Goal: Obtain resource: Download file/media

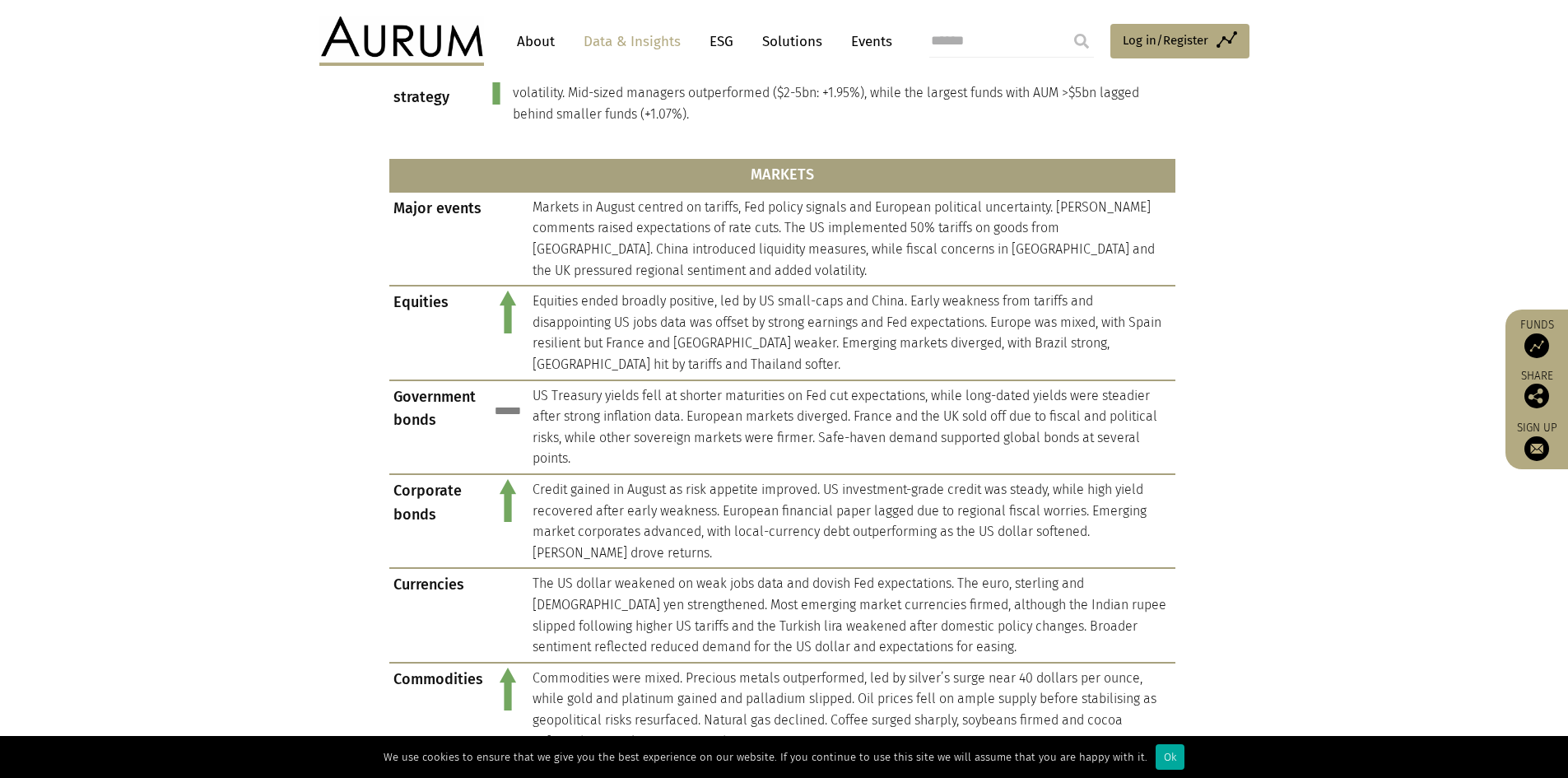
scroll to position [1153, 0]
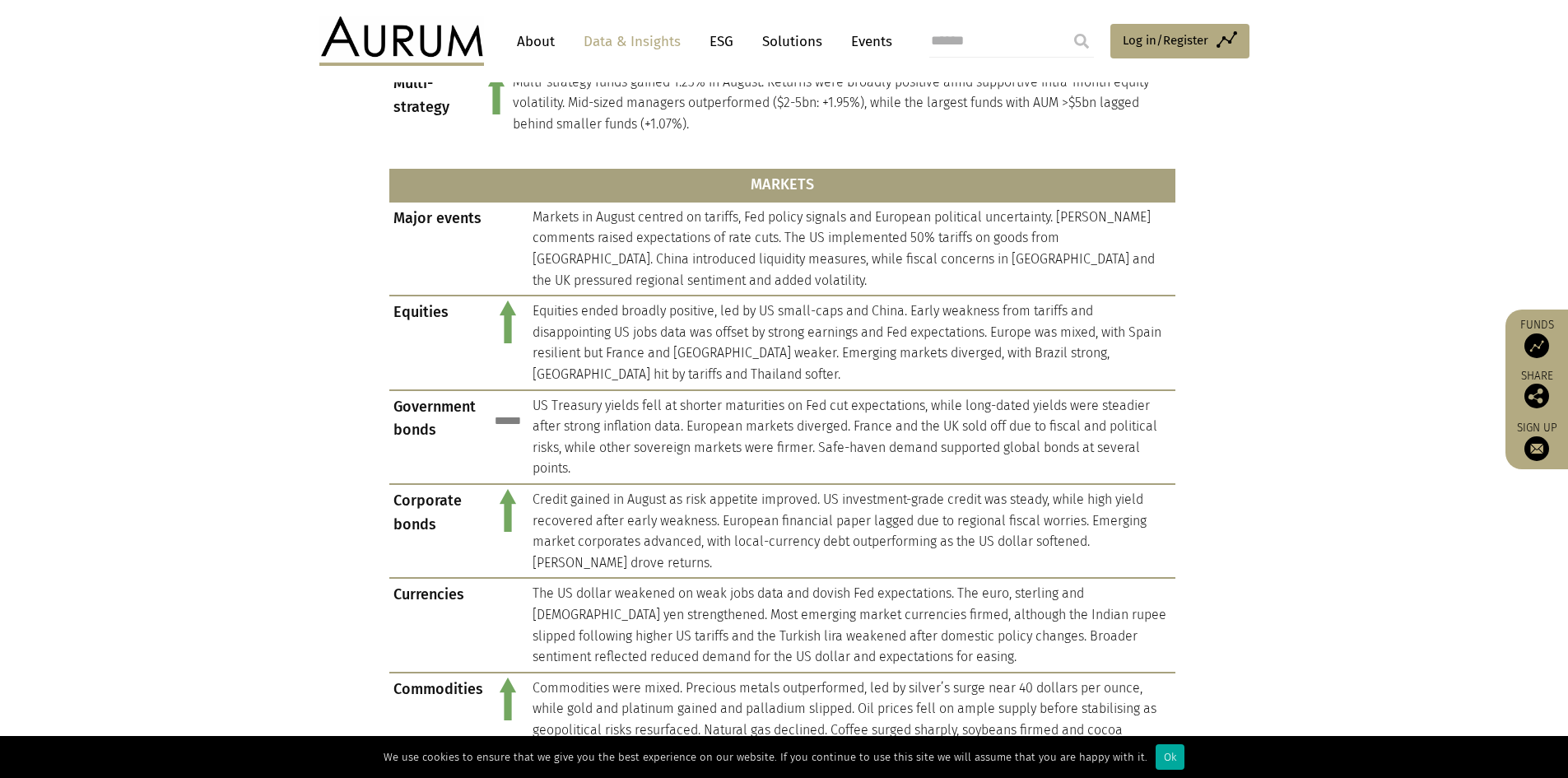
click at [616, 44] on link "Data & Insights" at bounding box center [632, 41] width 114 height 31
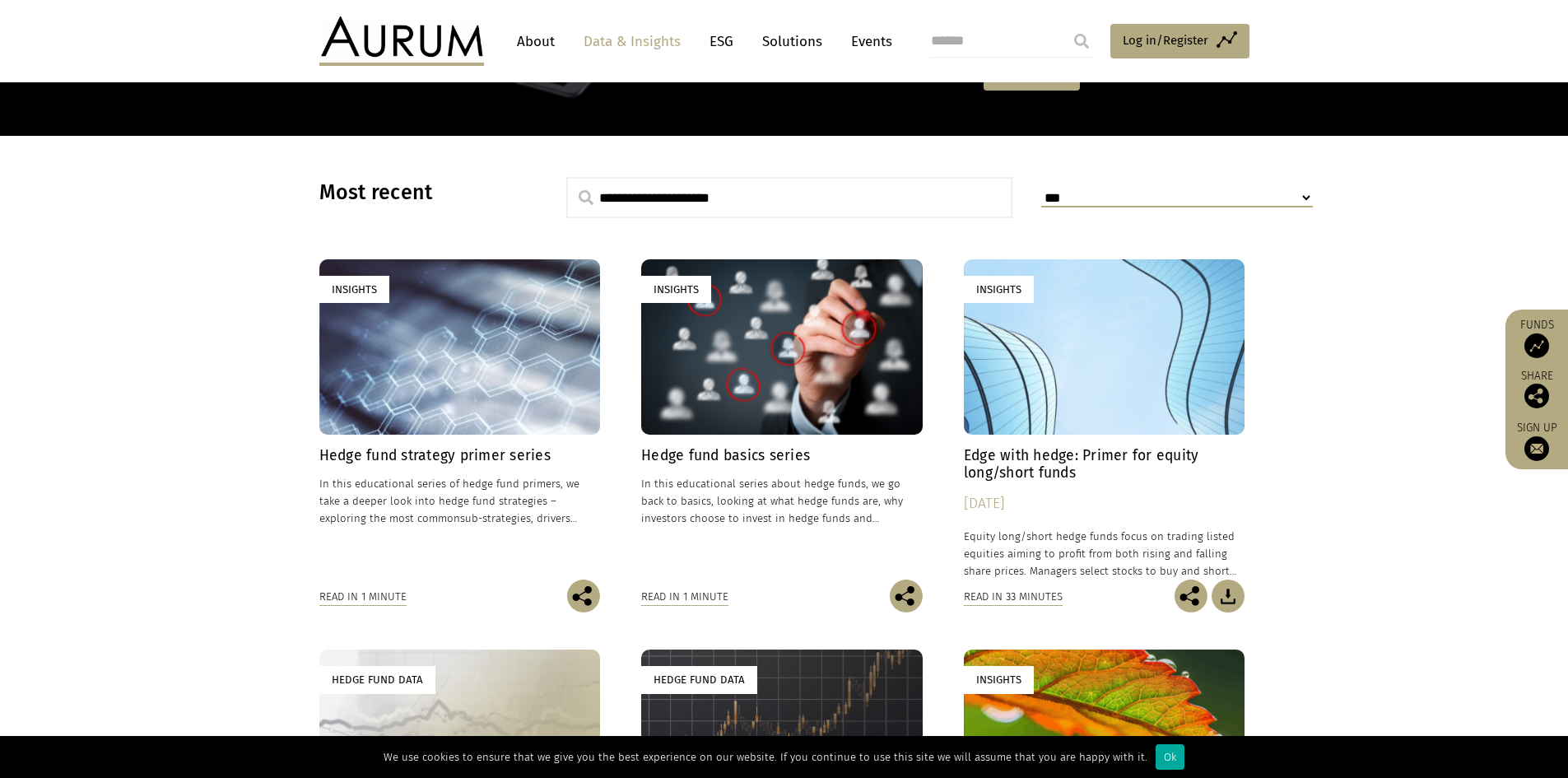
scroll to position [384, 0]
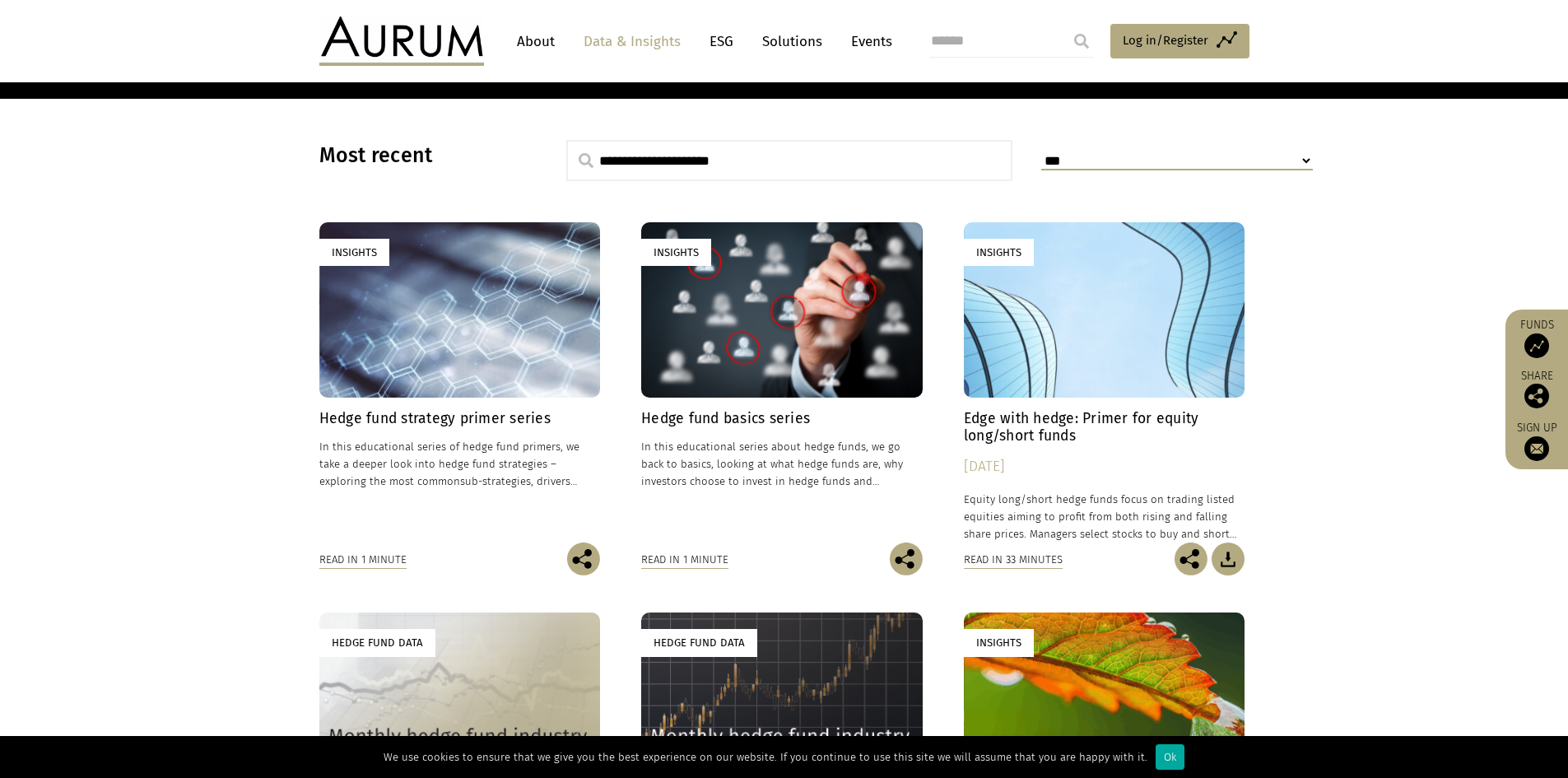
click at [475, 408] on link "Insights Hedge fund strategy primer series In this educational series of hedge …" at bounding box center [460, 382] width 282 height 320
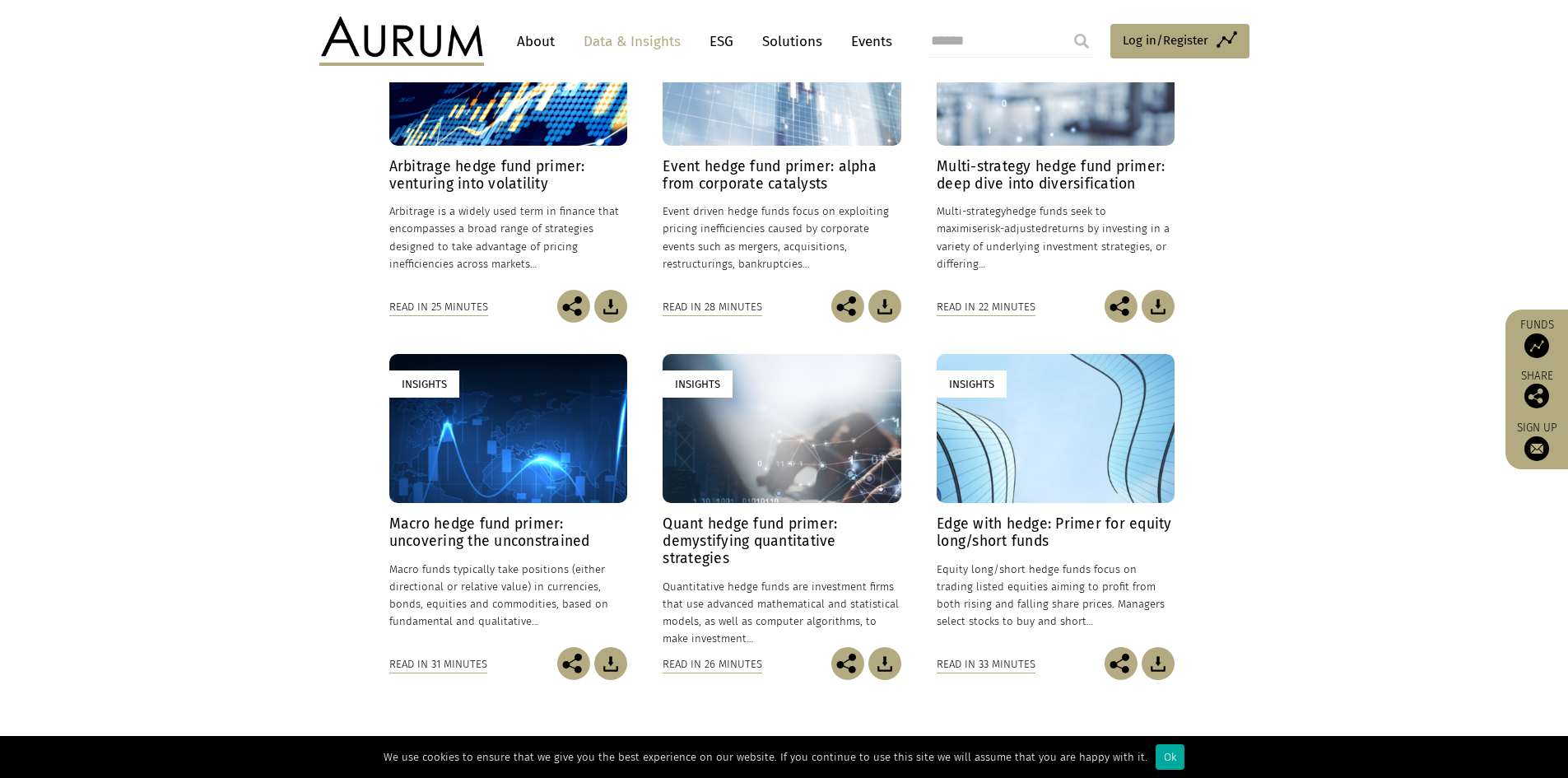
scroll to position [576, 0]
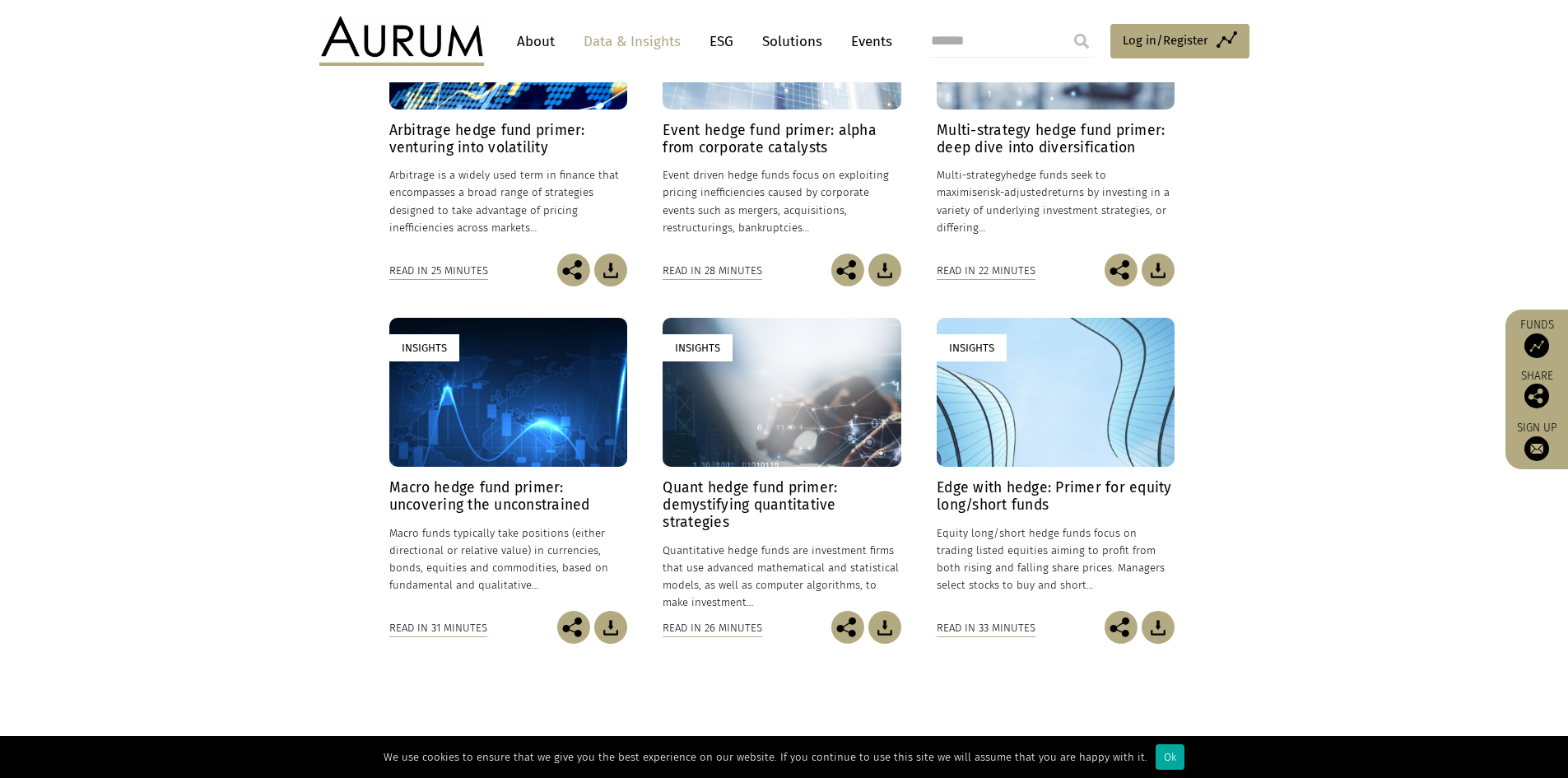
click at [1168, 628] on img at bounding box center [1158, 627] width 33 height 33
click at [885, 625] on img at bounding box center [885, 627] width 33 height 33
click at [615, 627] on img at bounding box center [611, 627] width 33 height 33
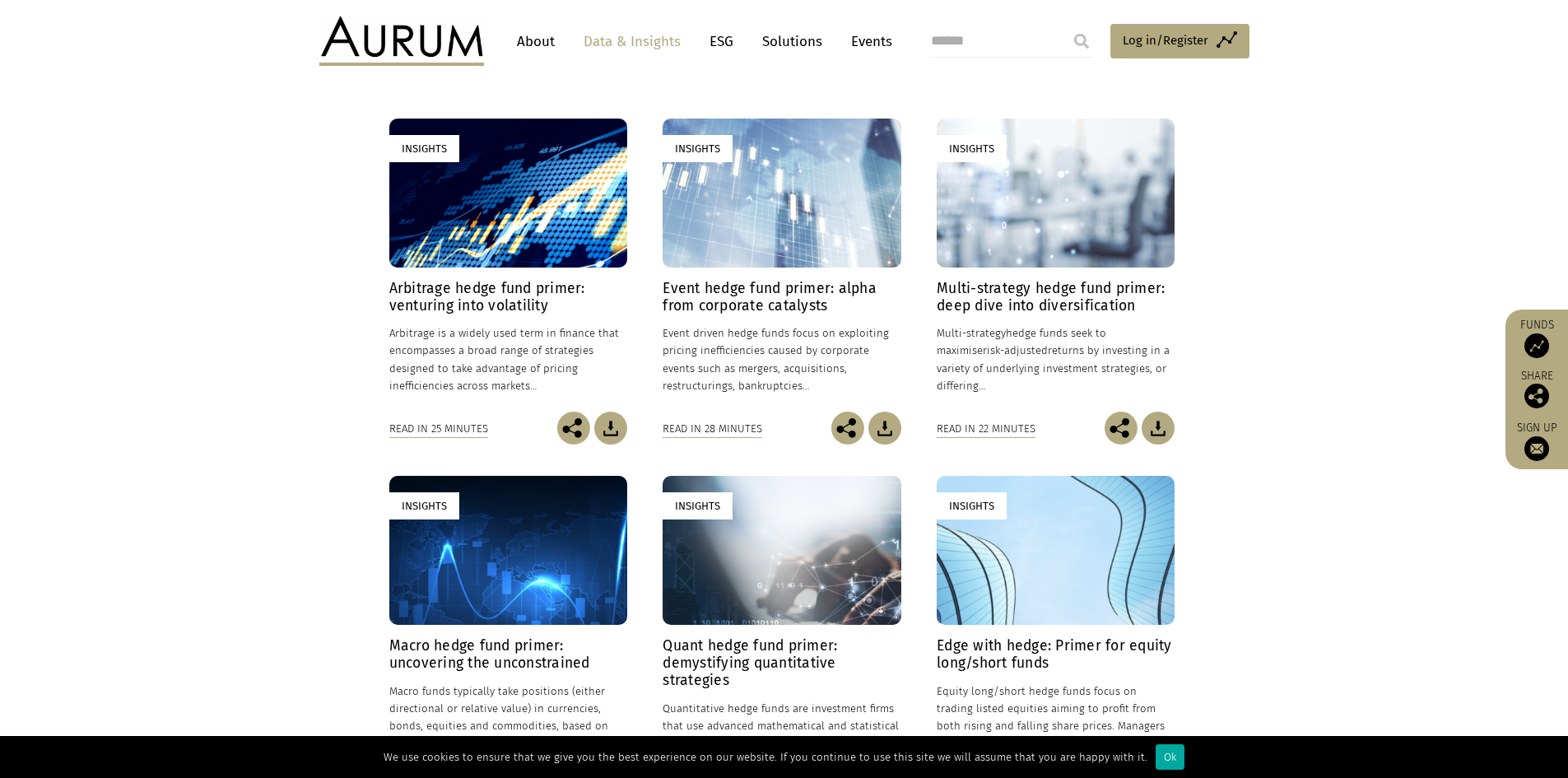
scroll to position [384, 0]
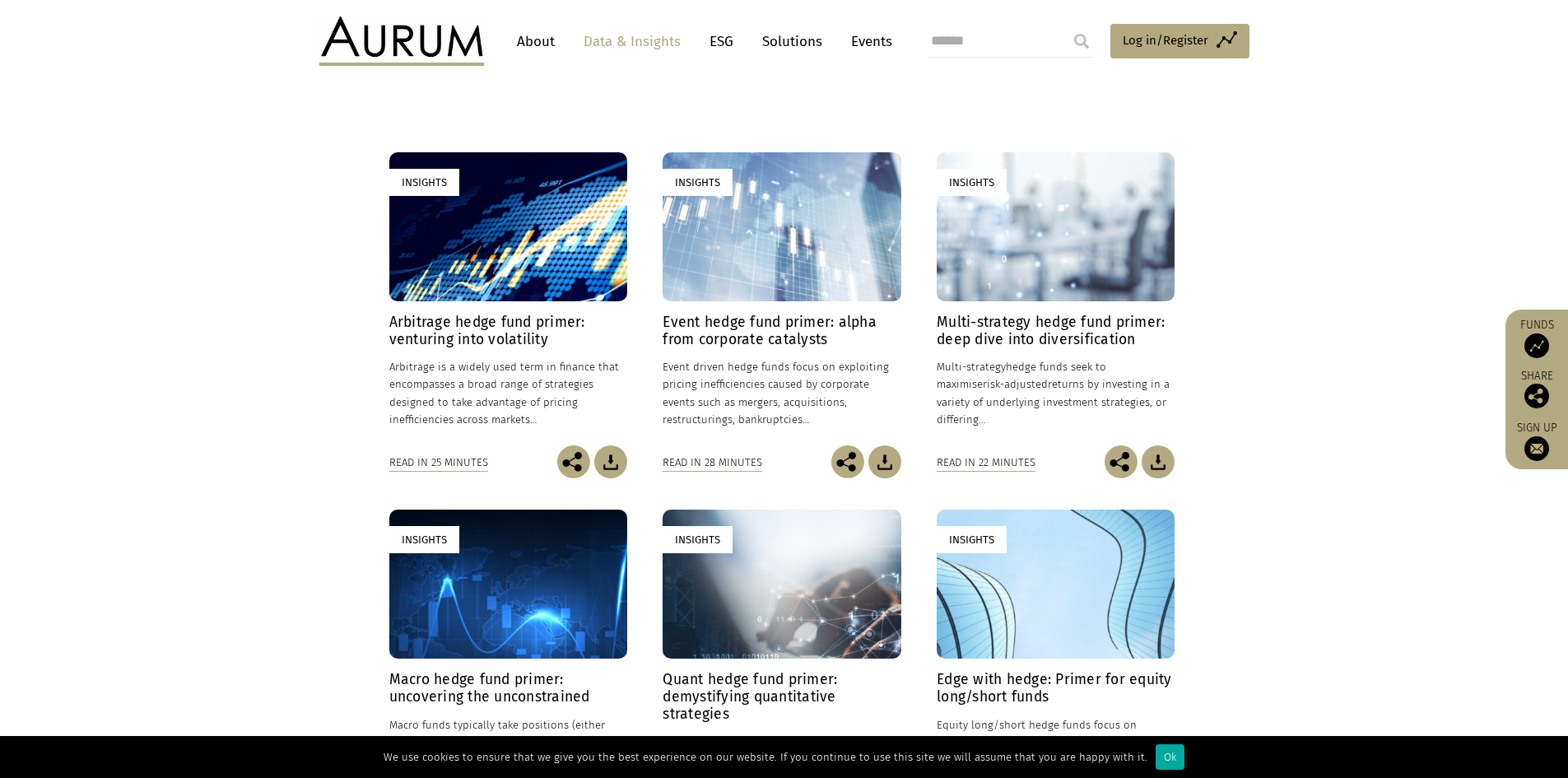
click at [1155, 466] on img at bounding box center [1158, 462] width 33 height 33
click at [884, 459] on img at bounding box center [885, 462] width 33 height 33
click at [612, 459] on img at bounding box center [611, 462] width 33 height 33
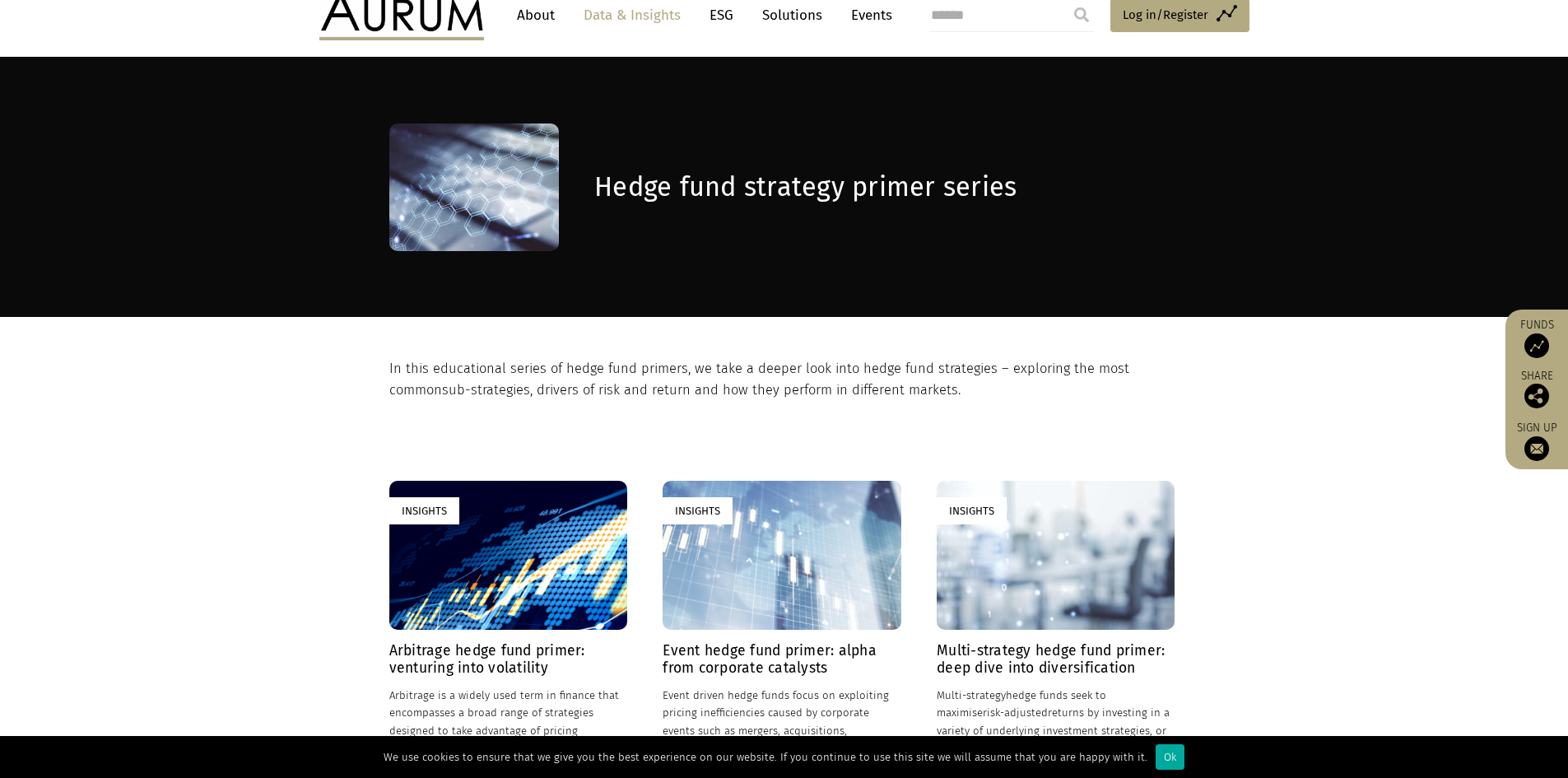
scroll to position [0, 0]
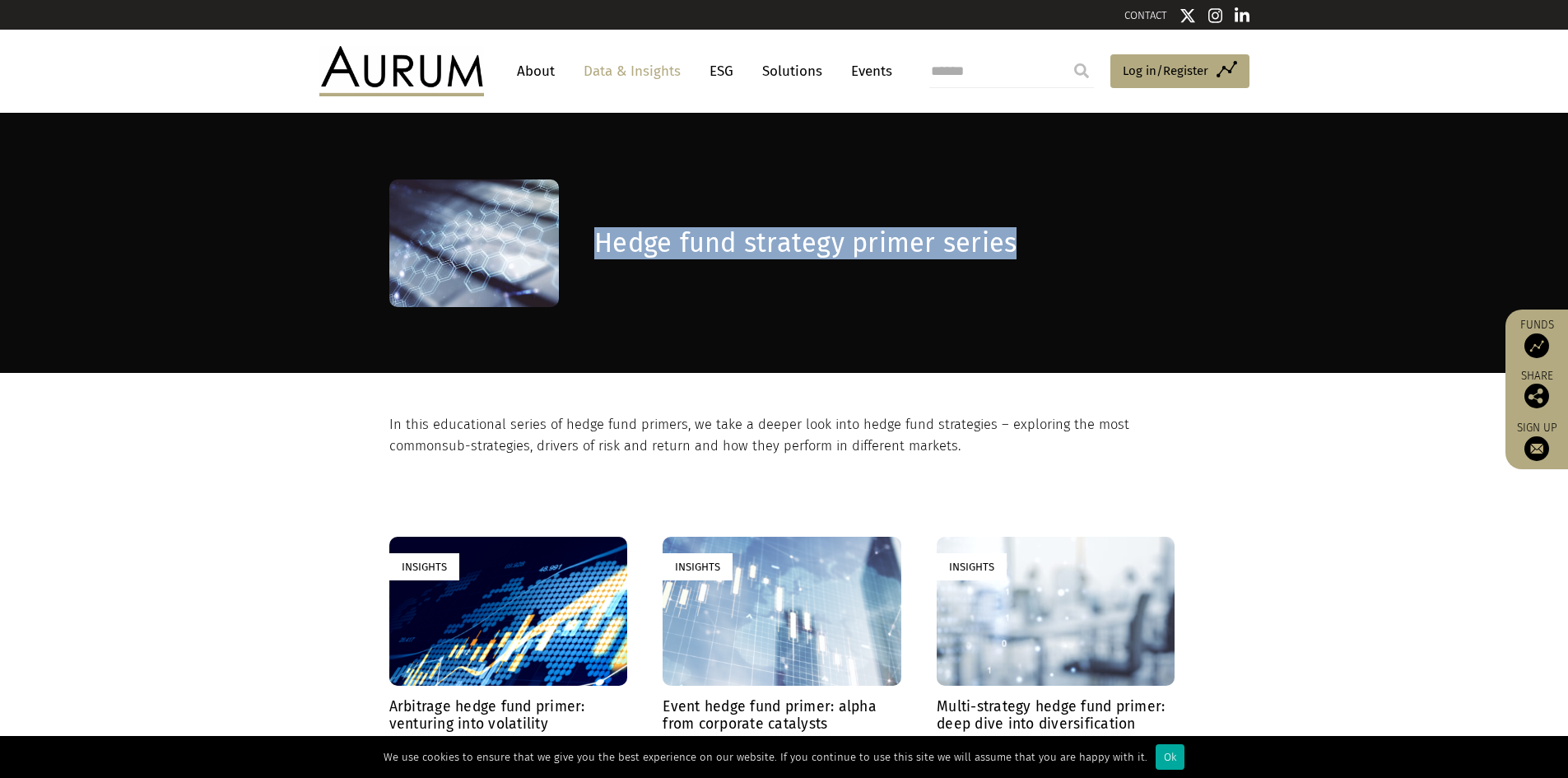
drag, startPoint x: 1027, startPoint y: 247, endPoint x: 568, endPoint y: 228, distance: 459.4
click at [568, 228] on div "Hedge fund strategy primer series" at bounding box center [784, 243] width 790 height 128
copy div "Hedge fund strategy primer series"
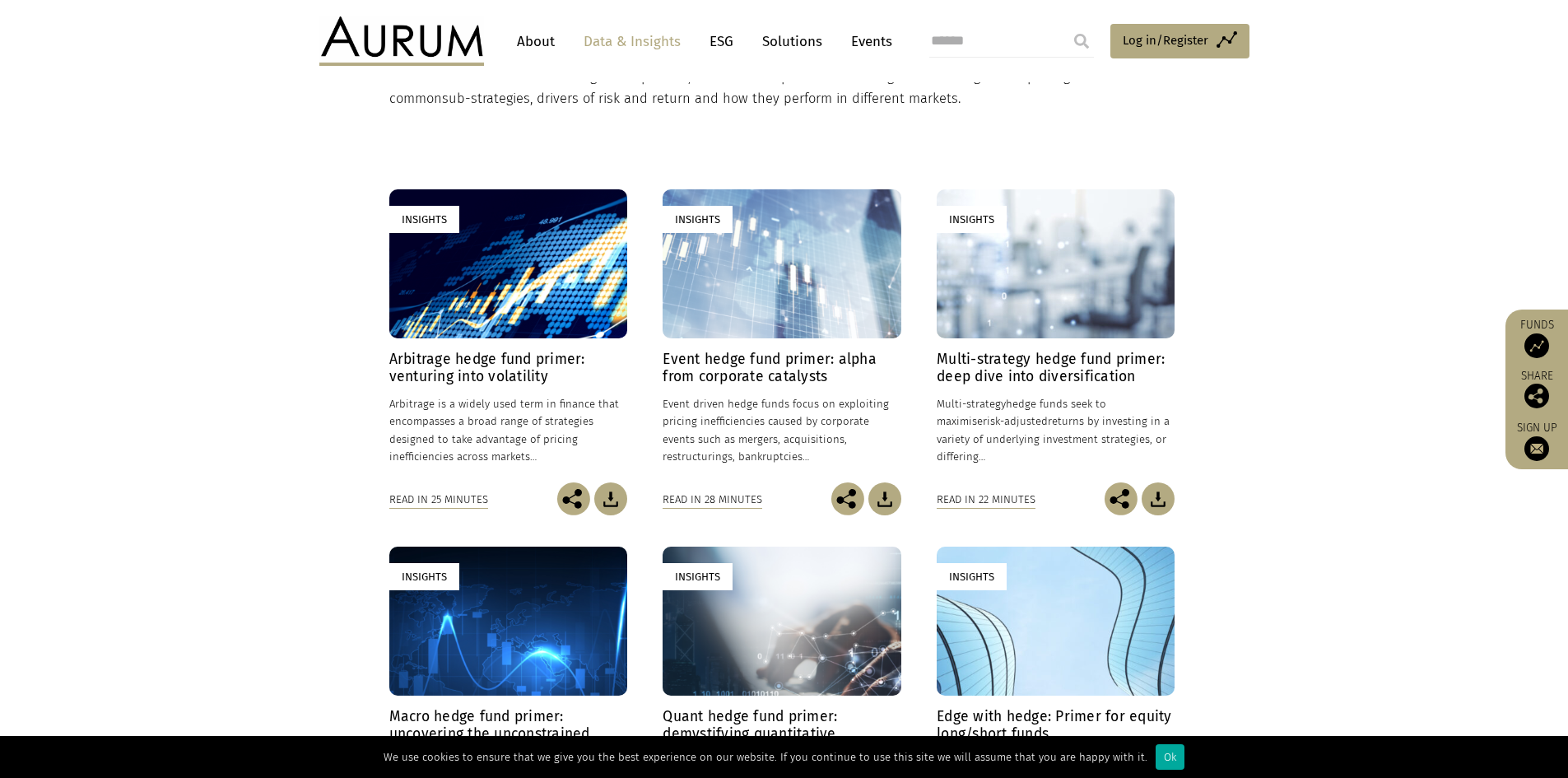
scroll to position [384, 0]
